Goal: Information Seeking & Learning: Learn about a topic

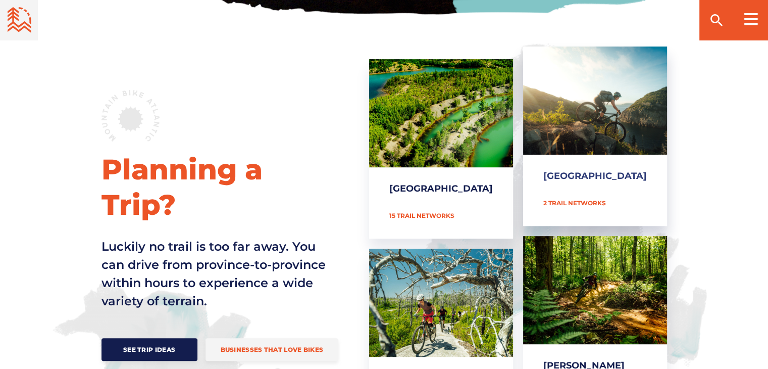
scroll to position [404, 0]
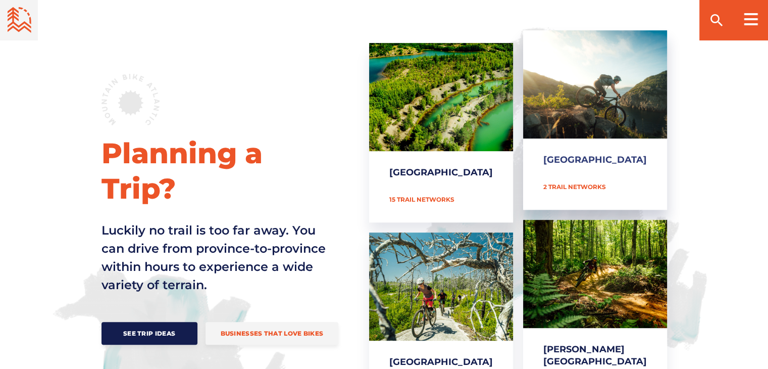
click at [584, 107] on link "[GEOGRAPHIC_DATA]" at bounding box center [595, 119] width 144 height 179
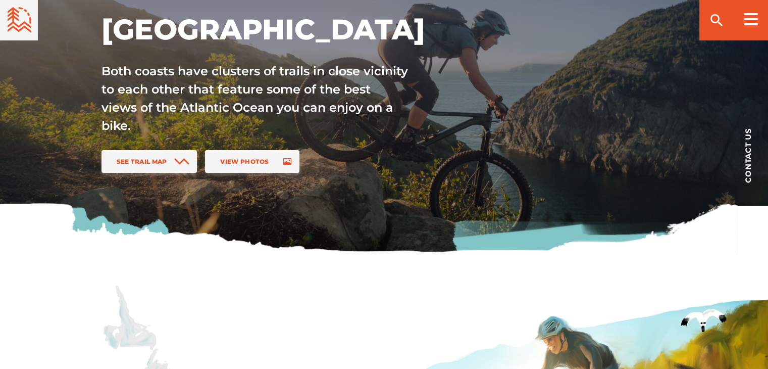
scroll to position [152, 0]
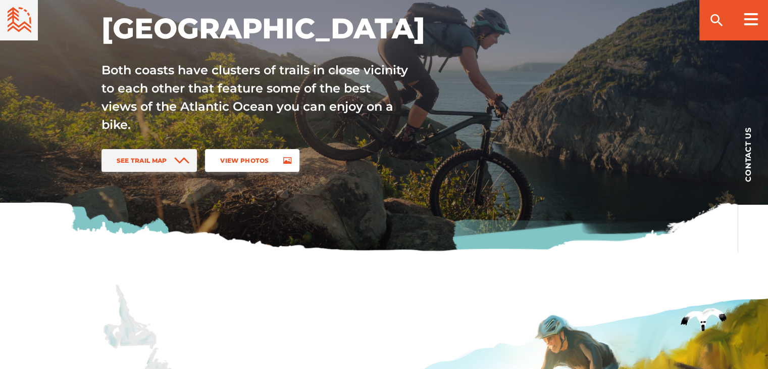
click at [251, 157] on span "View Photos" at bounding box center [244, 161] width 48 height 8
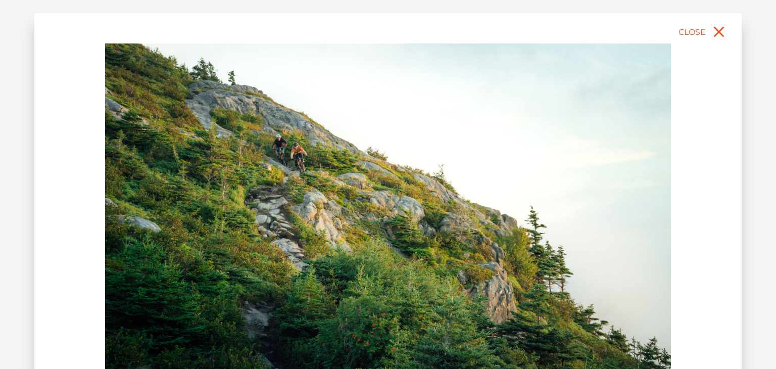
click at [281, 153] on img at bounding box center [388, 220] width 566 height 354
click at [695, 28] on span "Close" at bounding box center [691, 32] width 27 height 10
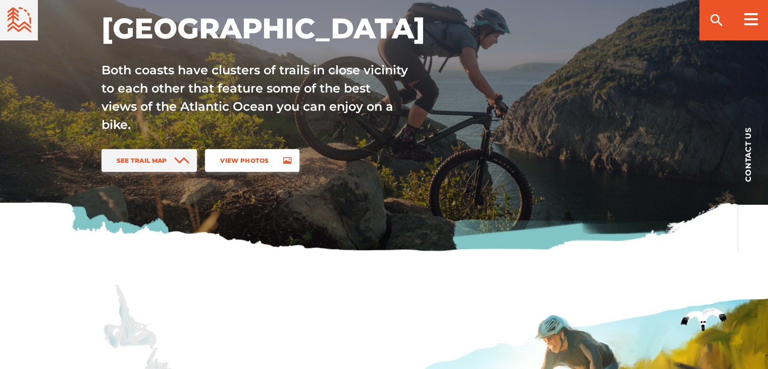
click at [264, 164] on link "View Photos" at bounding box center [252, 160] width 94 height 23
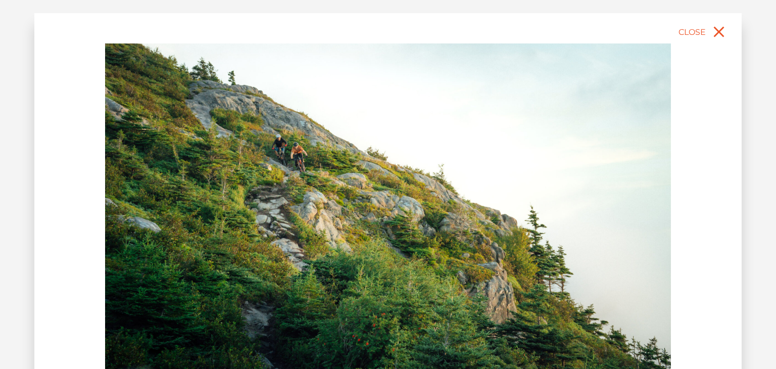
click at [546, 176] on img at bounding box center [388, 220] width 566 height 354
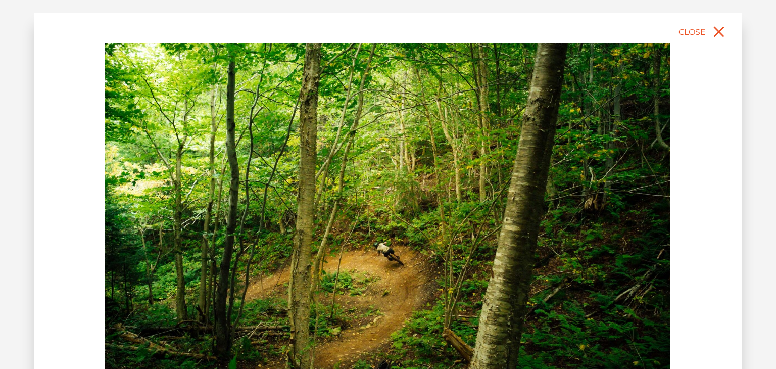
click at [617, 185] on img at bounding box center [388, 220] width 566 height 354
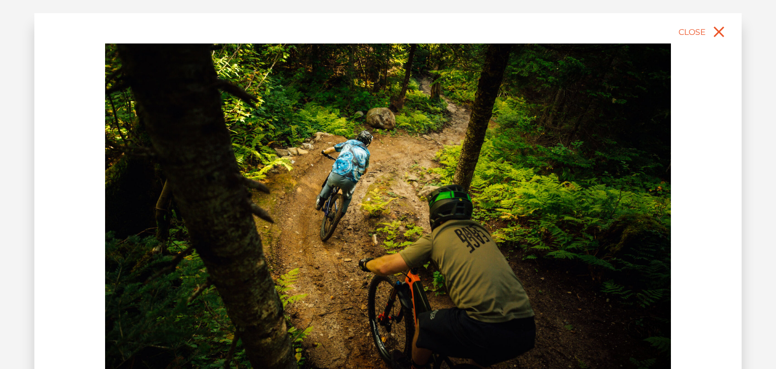
click at [616, 185] on img at bounding box center [388, 220] width 566 height 354
click at [649, 205] on img at bounding box center [388, 220] width 566 height 354
click at [614, 216] on img at bounding box center [388, 220] width 566 height 354
click at [554, 229] on img at bounding box center [388, 220] width 566 height 354
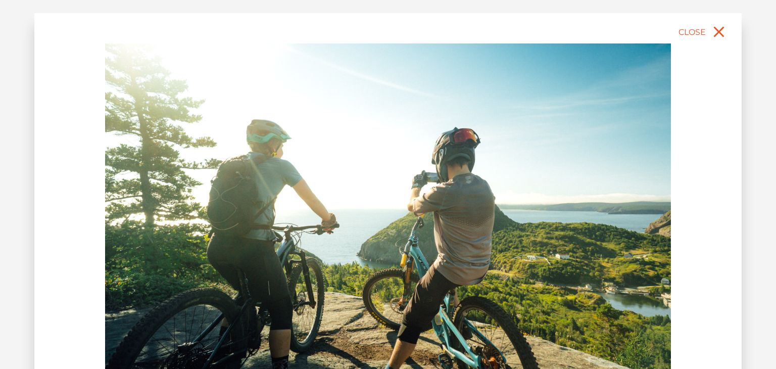
click at [517, 199] on img at bounding box center [388, 220] width 566 height 354
click at [626, 219] on img at bounding box center [388, 220] width 566 height 354
click at [622, 201] on img at bounding box center [388, 220] width 566 height 354
click at [625, 252] on img at bounding box center [388, 220] width 566 height 354
click at [587, 241] on img at bounding box center [388, 220] width 566 height 354
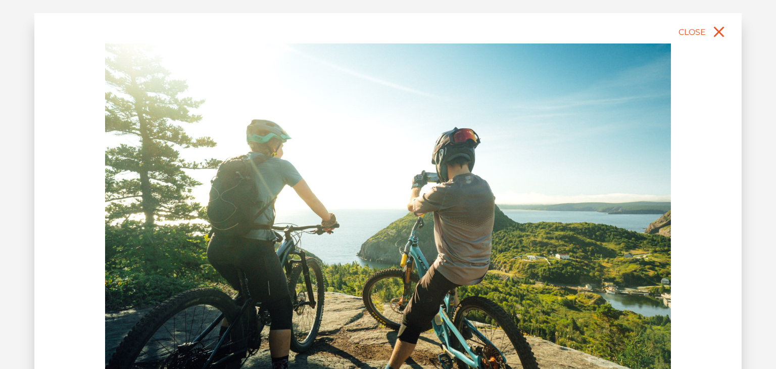
click at [527, 257] on img at bounding box center [388, 220] width 566 height 354
click at [587, 191] on img at bounding box center [388, 220] width 566 height 354
click at [639, 106] on img at bounding box center [388, 220] width 566 height 354
click at [638, 106] on img at bounding box center [388, 220] width 566 height 354
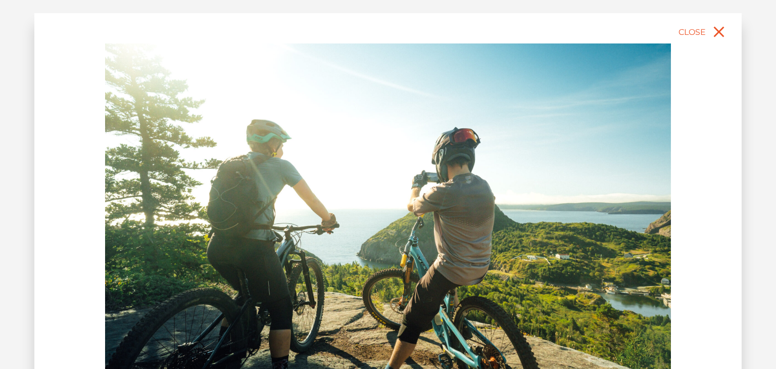
click at [652, 188] on img at bounding box center [388, 220] width 566 height 354
click at [693, 34] on span "Close" at bounding box center [691, 32] width 27 height 10
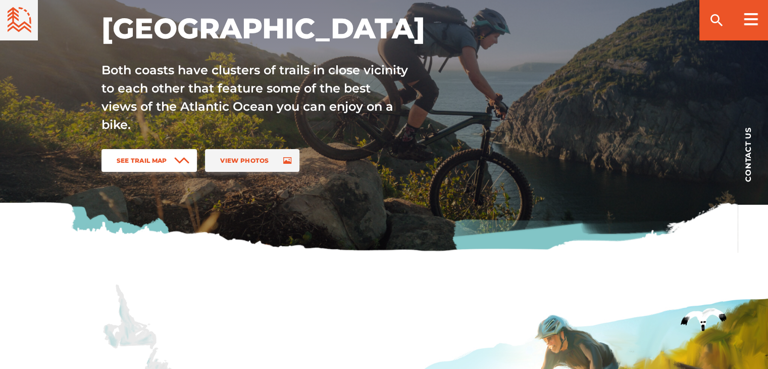
click at [153, 160] on span "See Trail Map" at bounding box center [142, 161] width 51 height 8
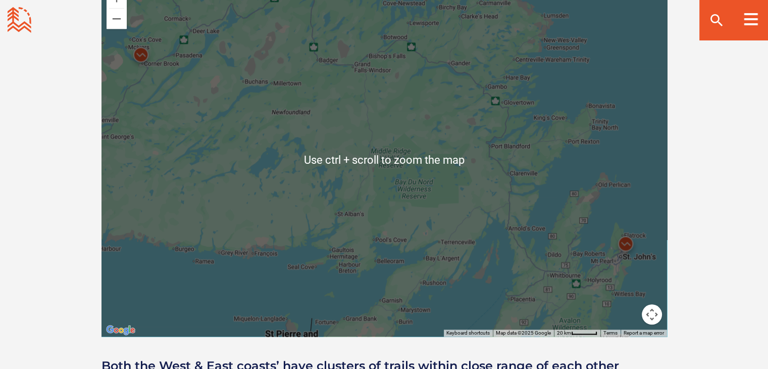
scroll to position [964, 0]
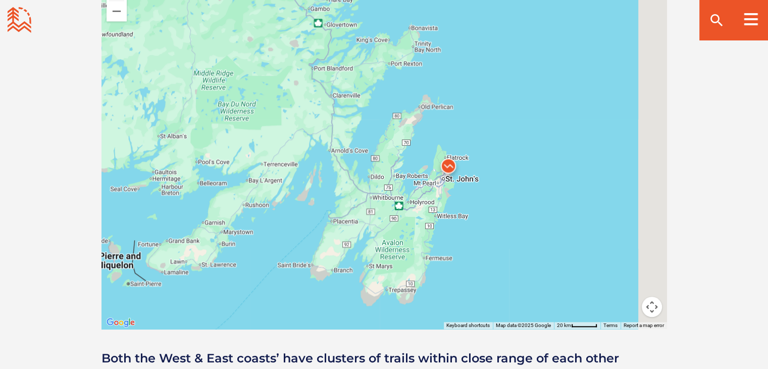
drag, startPoint x: 512, startPoint y: 233, endPoint x: 331, endPoint y: 160, distance: 195.3
click at [331, 160] on div at bounding box center [385, 152] width 566 height 354
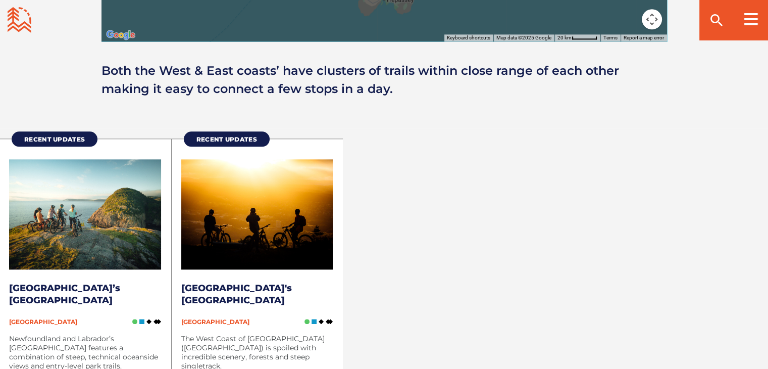
scroll to position [1267, 0]
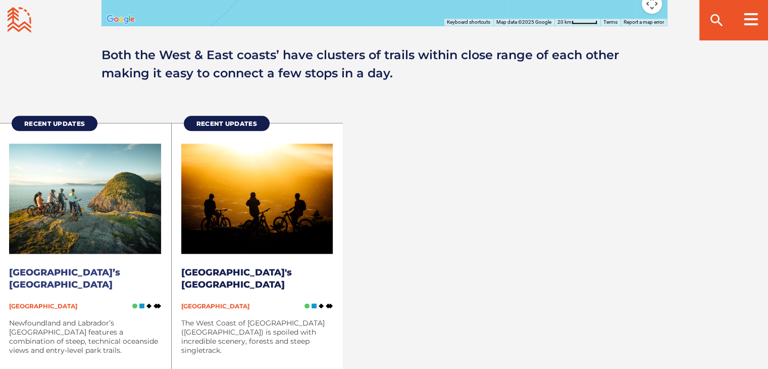
click at [69, 207] on img at bounding box center [85, 198] width 152 height 110
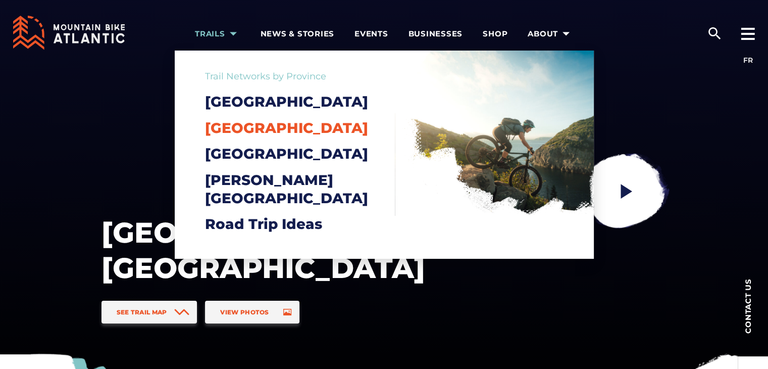
click at [245, 131] on span "[GEOGRAPHIC_DATA]" at bounding box center [286, 127] width 163 height 17
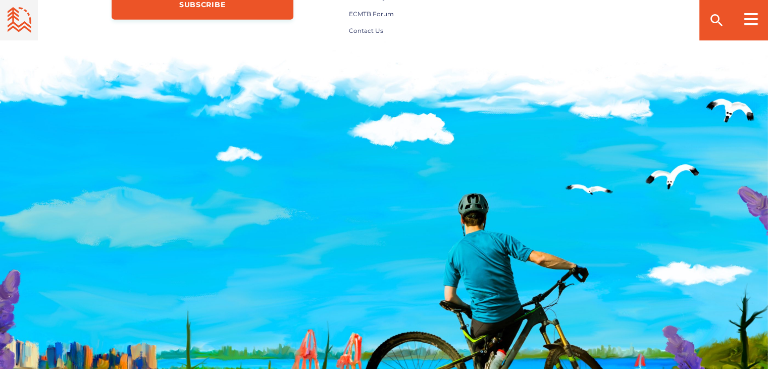
scroll to position [3224, 0]
